Goal: Information Seeking & Learning: Compare options

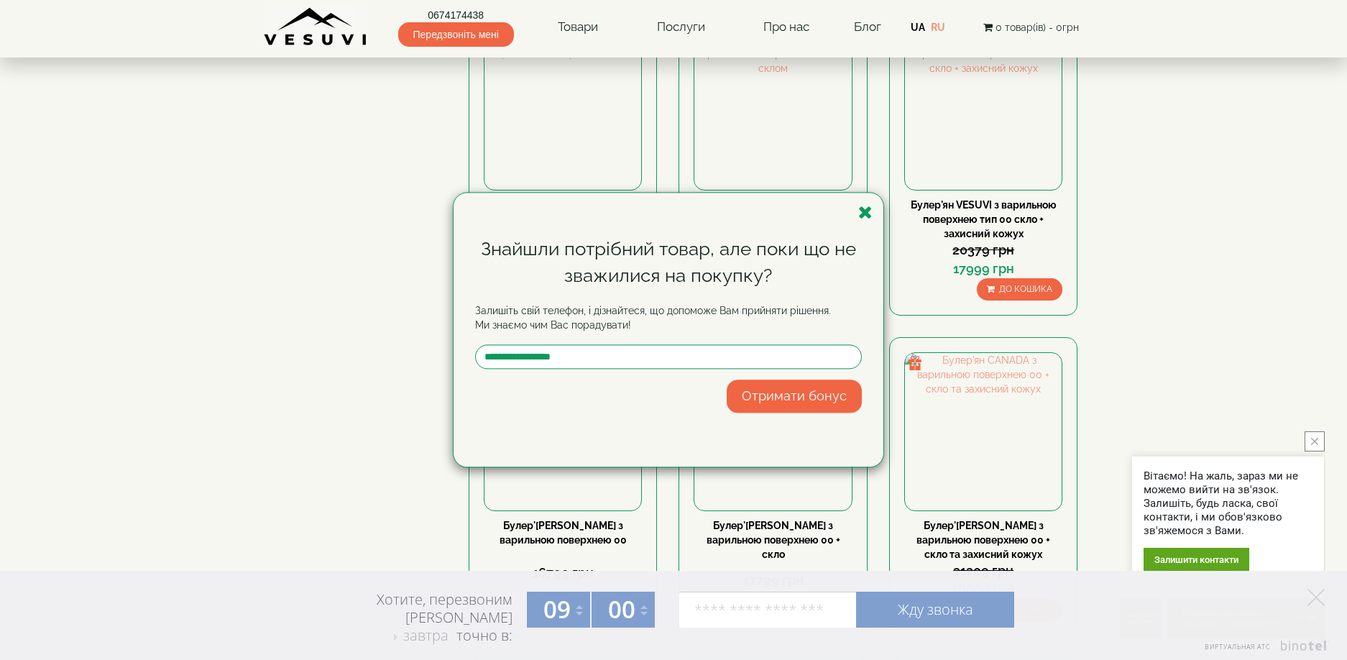
scroll to position [1078, 0]
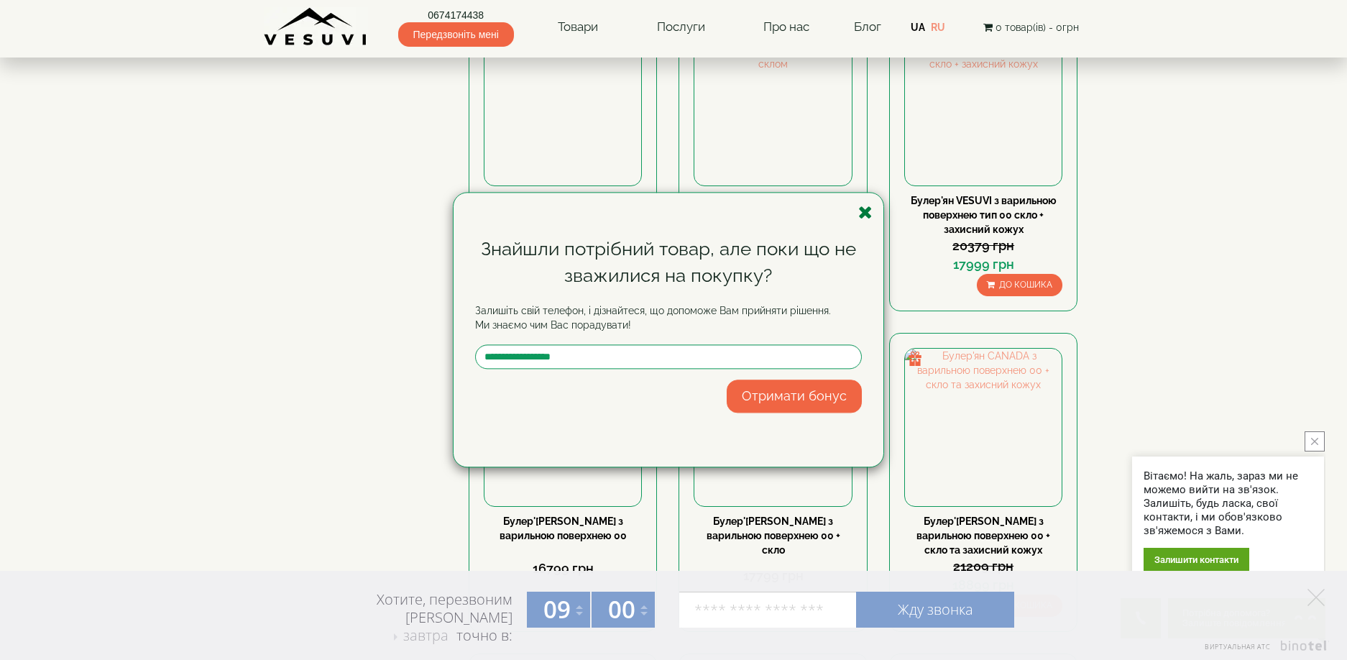
click at [863, 210] on icon "button" at bounding box center [865, 212] width 14 height 18
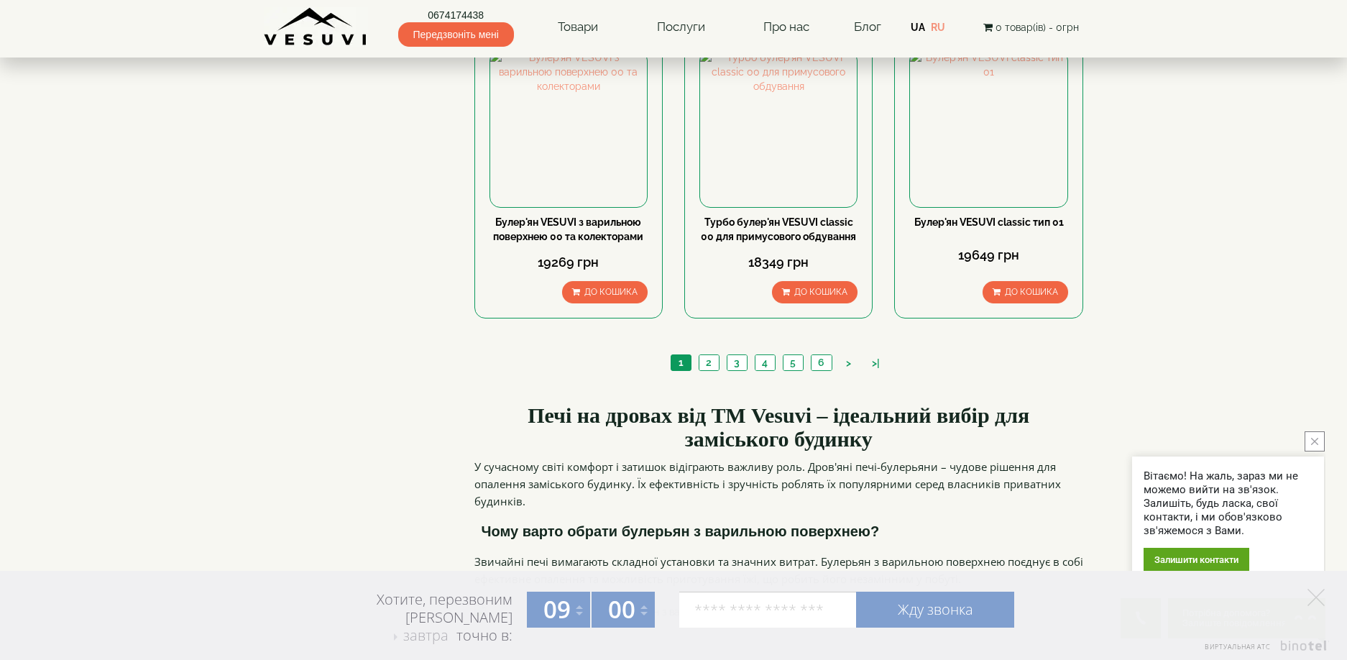
scroll to position [1725, 0]
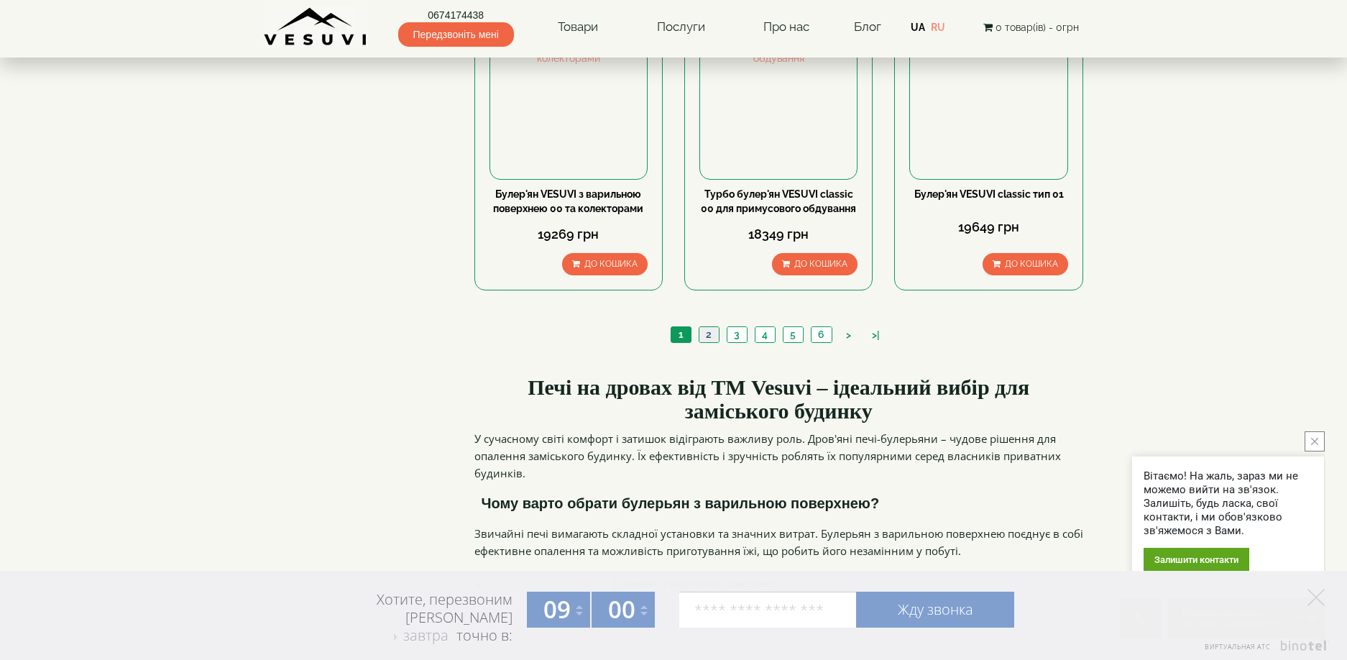
click at [707, 327] on link "2" at bounding box center [709, 334] width 20 height 15
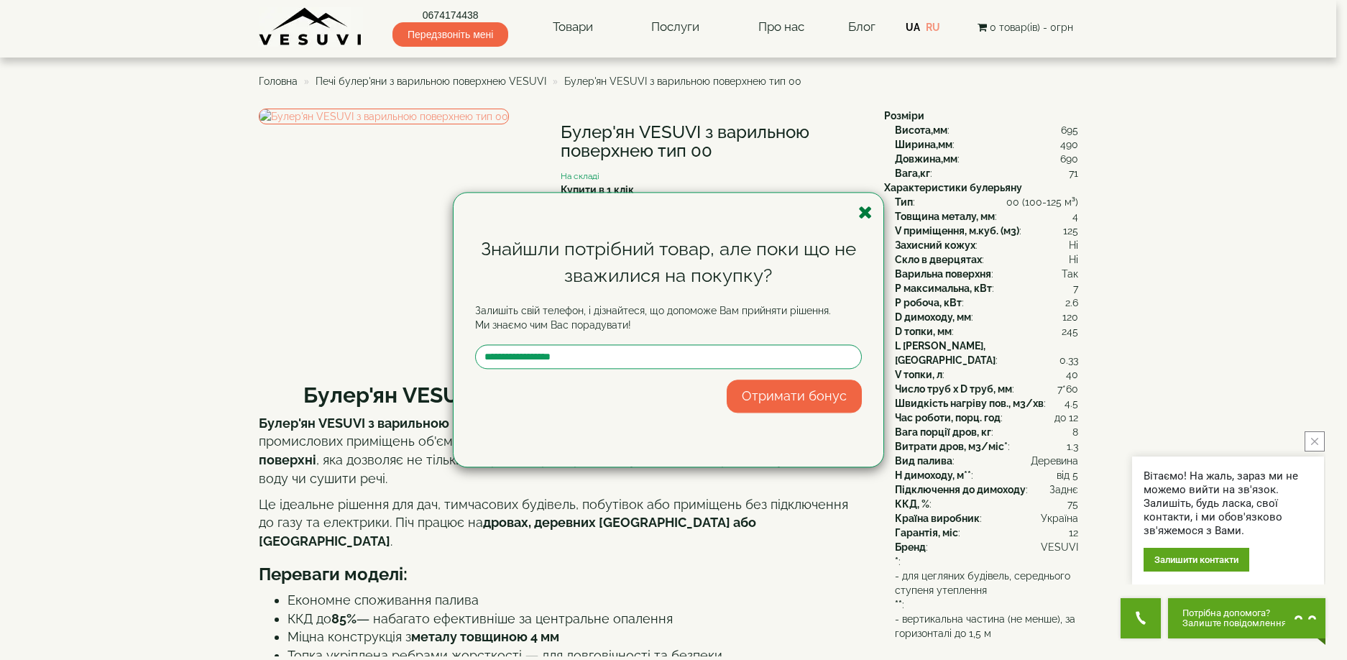
click at [867, 214] on icon "button" at bounding box center [865, 212] width 14 height 18
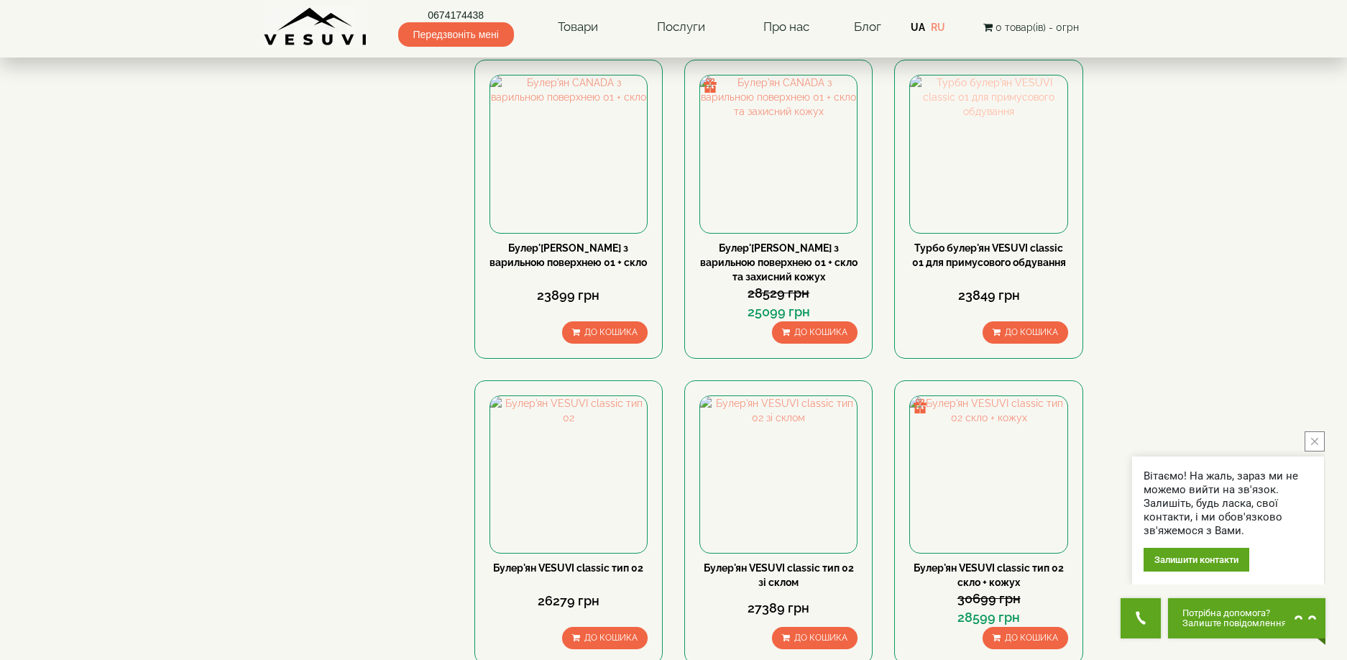
scroll to position [1366, 0]
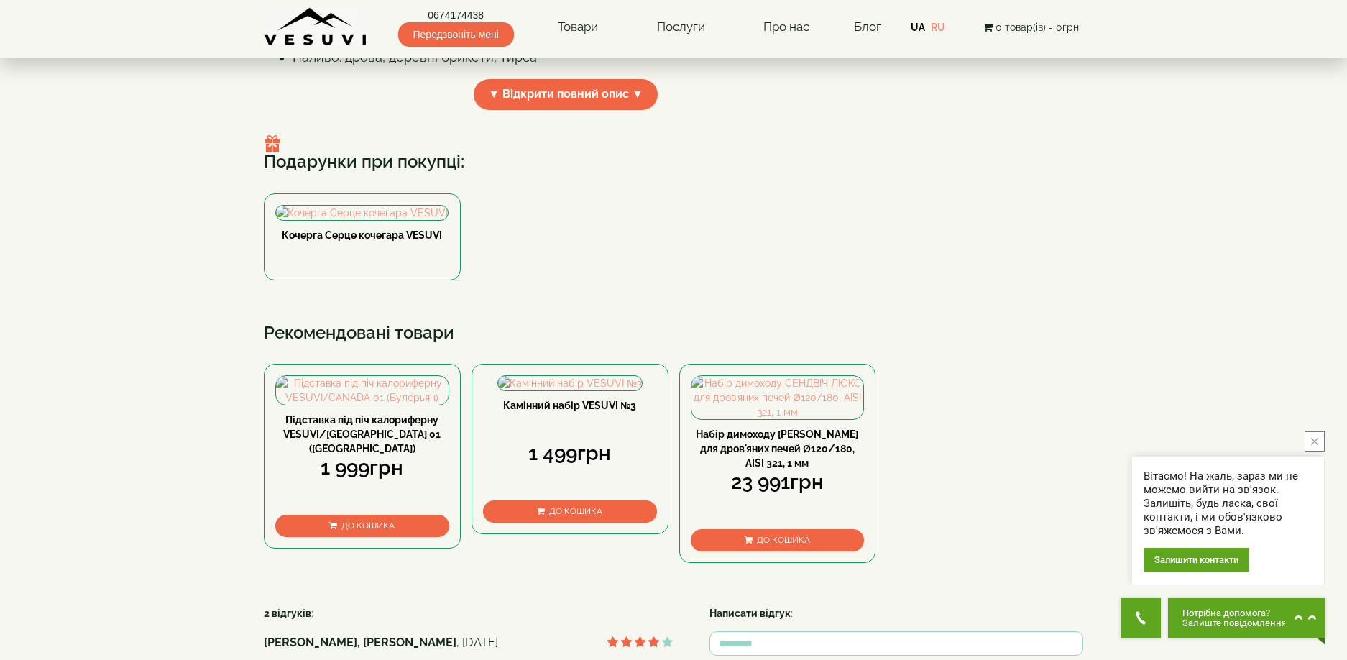
scroll to position [934, 0]
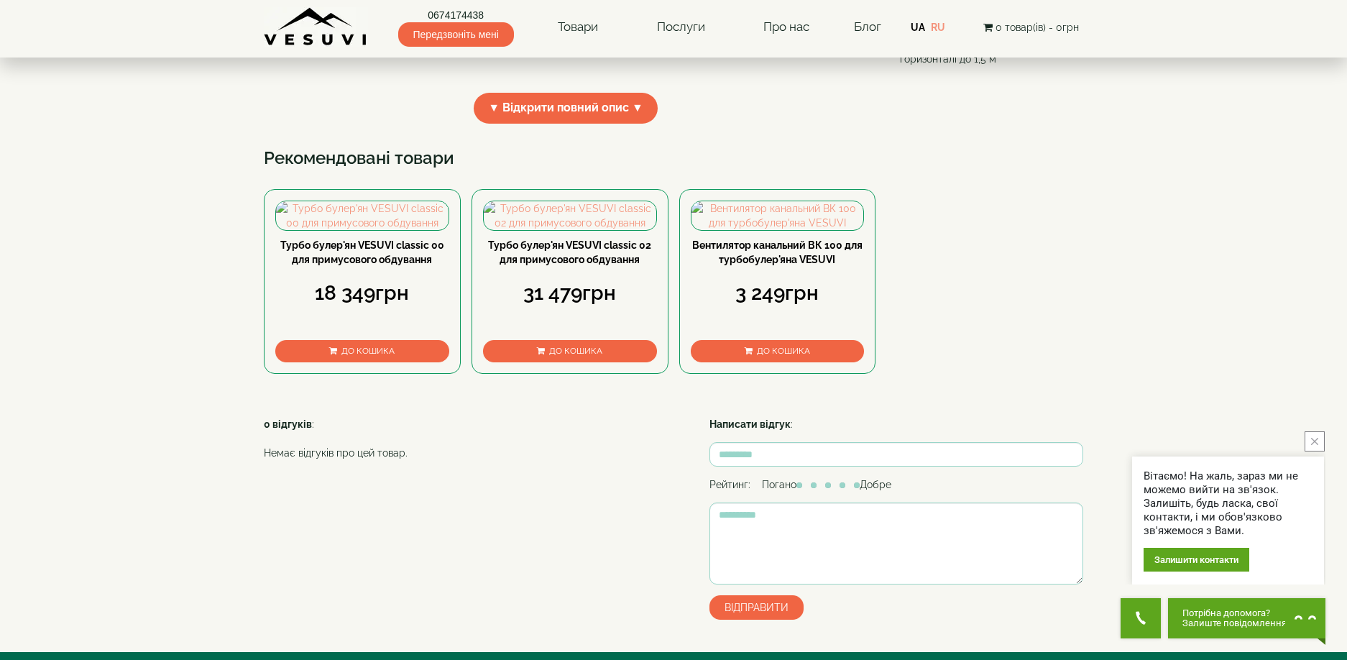
scroll to position [575, 0]
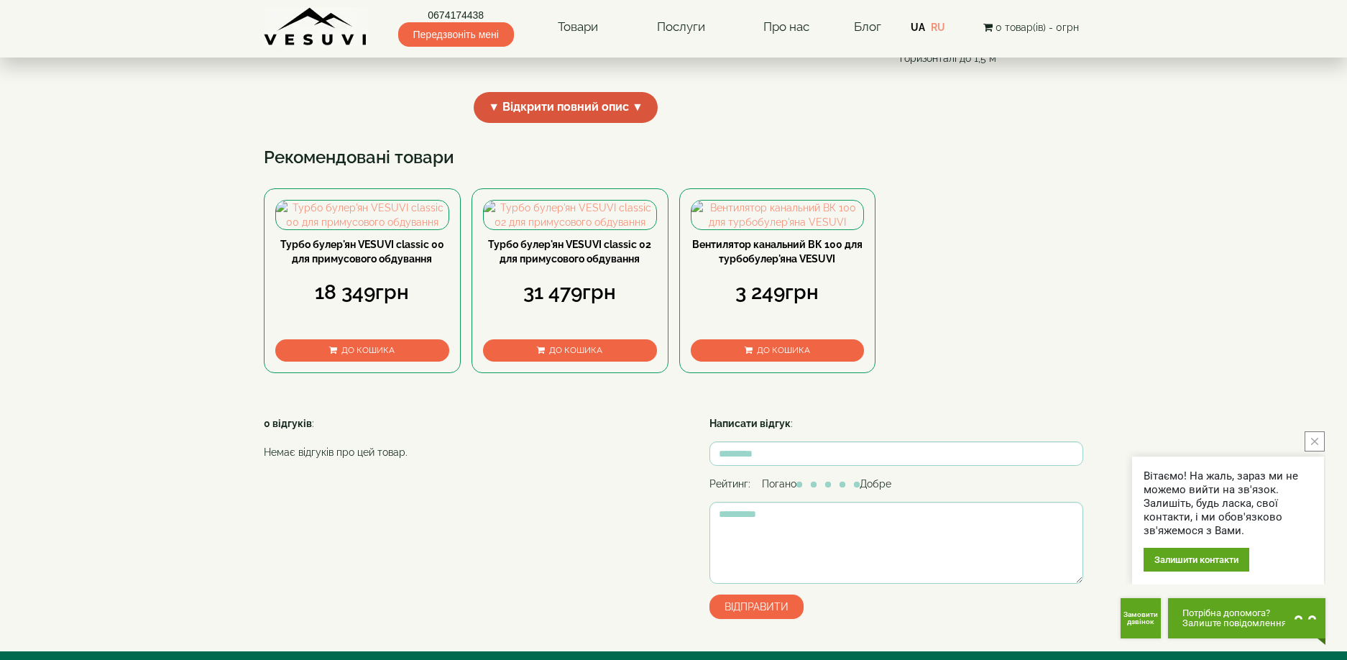
click at [546, 123] on span "▼ Відкрити повний опис ▼" at bounding box center [566, 107] width 184 height 31
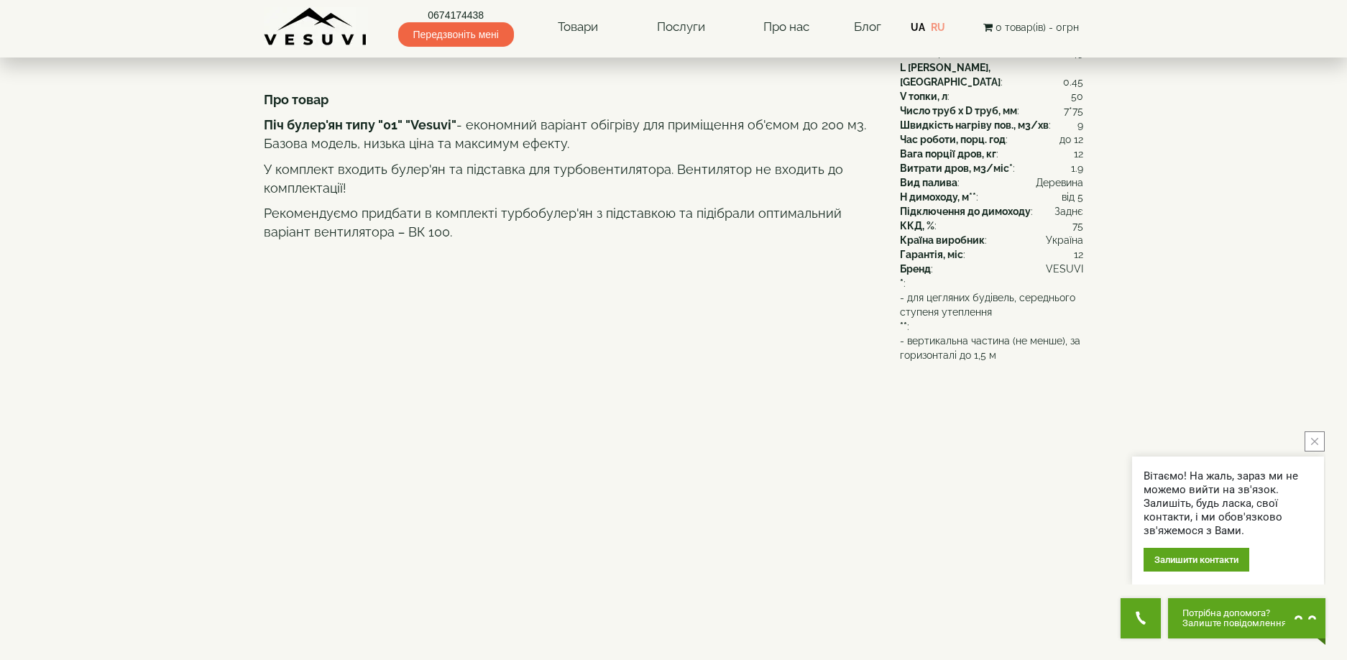
scroll to position [0, 0]
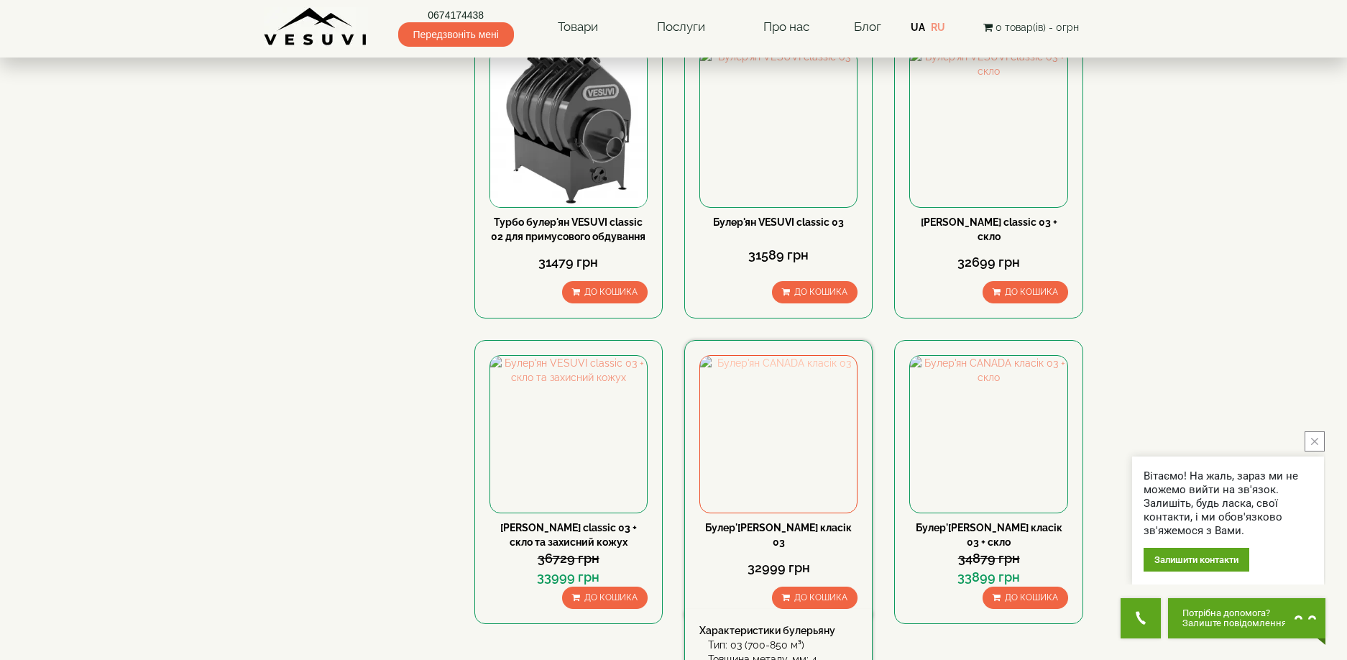
scroll to position [1548, 0]
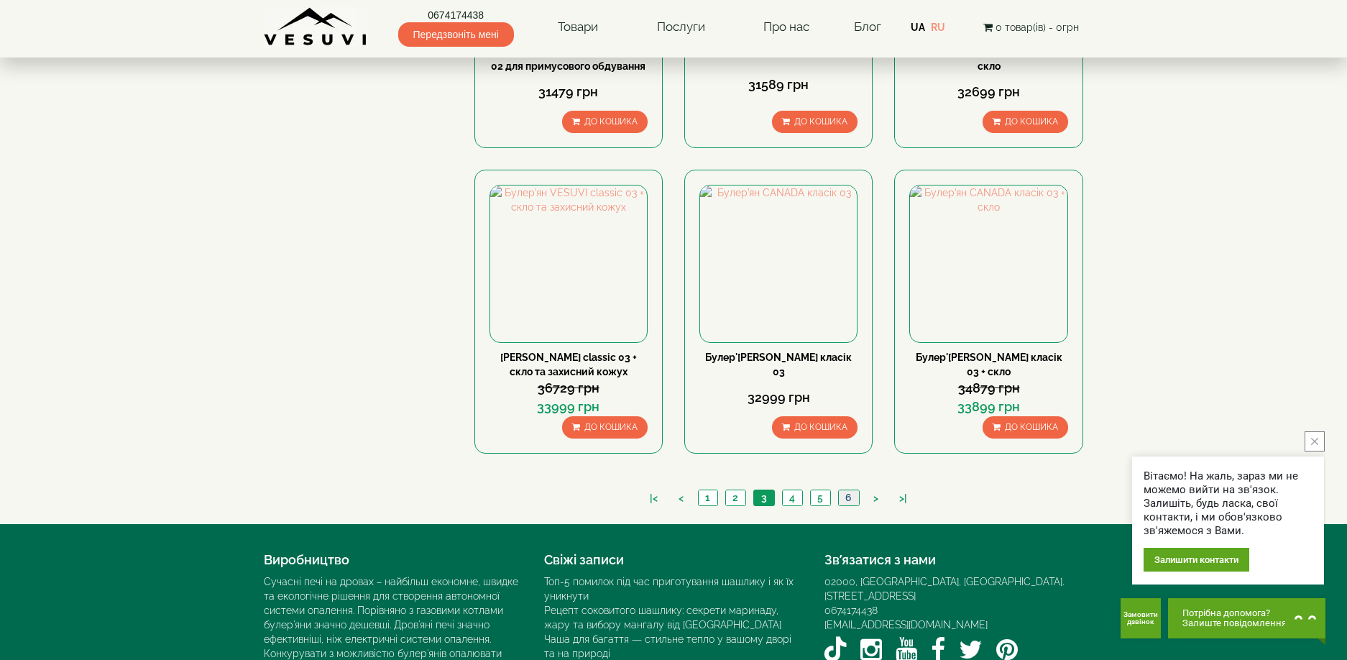
click at [850, 490] on link "6" at bounding box center [848, 497] width 21 height 15
